Goal: Transaction & Acquisition: Purchase product/service

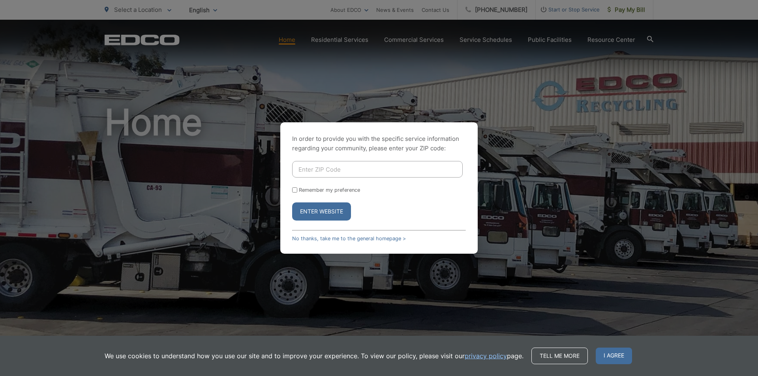
click at [328, 208] on button "Enter Website" at bounding box center [321, 212] width 59 height 18
click at [347, 172] on input "Enter ZIP Code" at bounding box center [377, 169] width 171 height 17
type input "92021"
click at [330, 216] on button "Enter Website" at bounding box center [321, 212] width 59 height 18
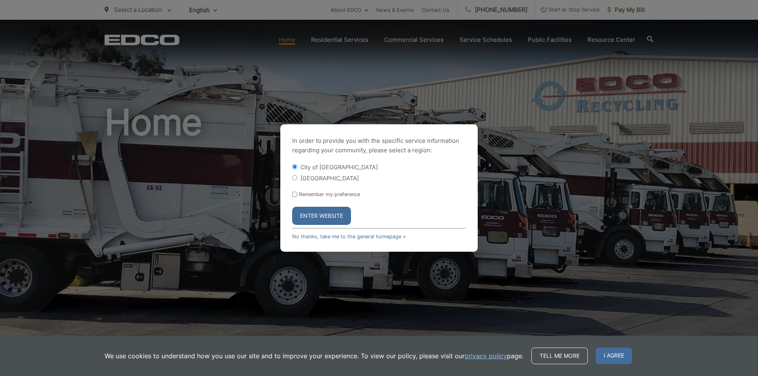
click at [313, 211] on button "Enter Website" at bounding box center [321, 216] width 59 height 18
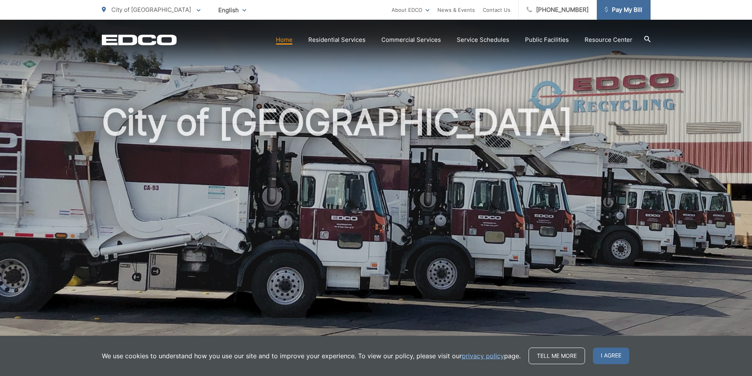
click at [634, 16] on link "Pay My Bill" at bounding box center [624, 10] width 54 height 20
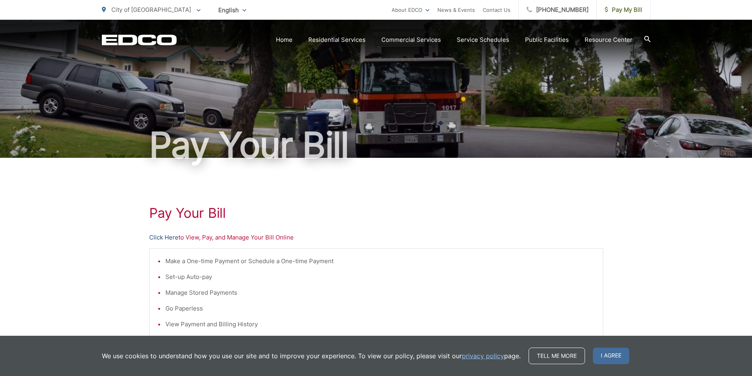
click at [166, 238] on link "Click Here" at bounding box center [163, 237] width 29 height 9
